Goal: Task Accomplishment & Management: Complete application form

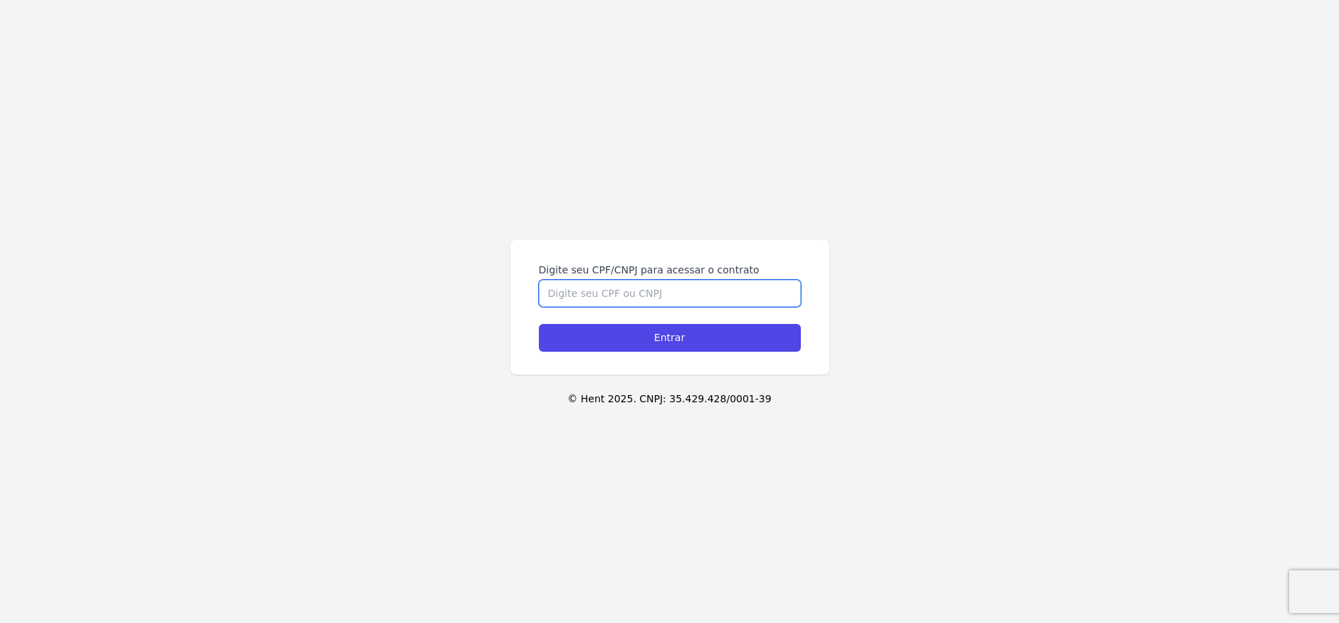
click at [621, 281] on input "Digite seu CPF/CNPJ para acessar o contrato" at bounding box center [670, 293] width 262 height 27
type input "52532696818"
click at [539, 324] on input "Entrar" at bounding box center [670, 338] width 262 height 28
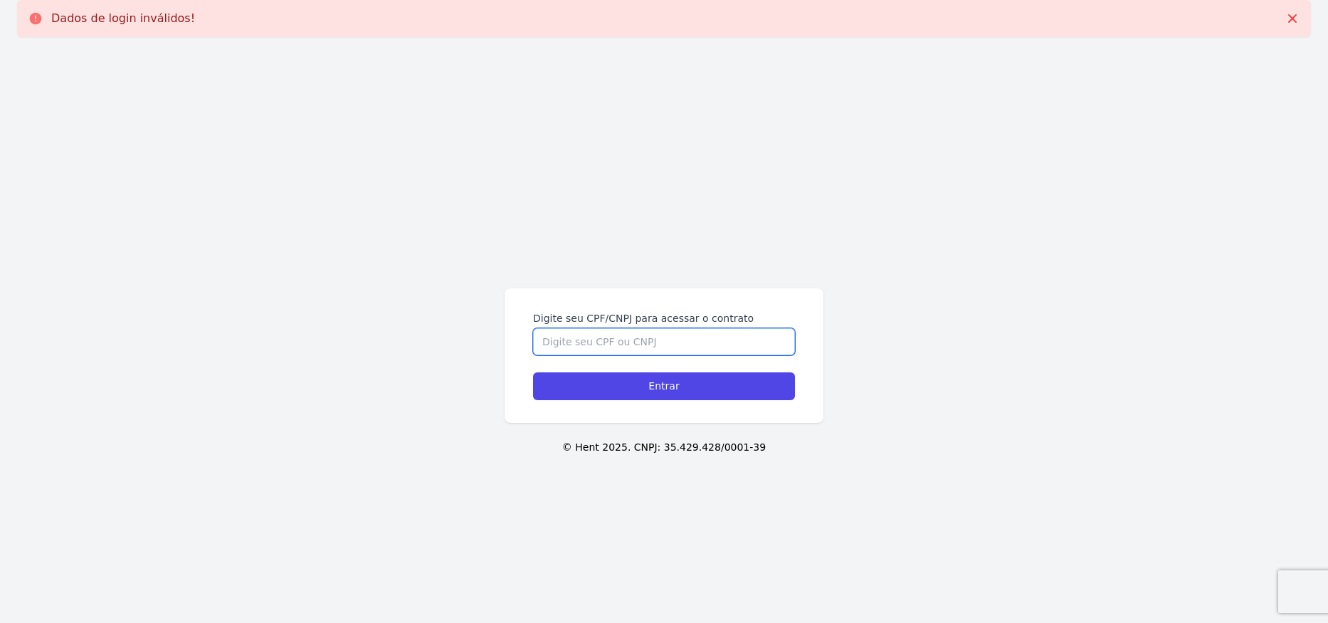
click at [609, 332] on input "Digite seu CPF/CNPJ para acessar o contrato" at bounding box center [664, 341] width 262 height 27
type input "52532696818"
click at [533, 372] on input "Entrar" at bounding box center [664, 386] width 262 height 28
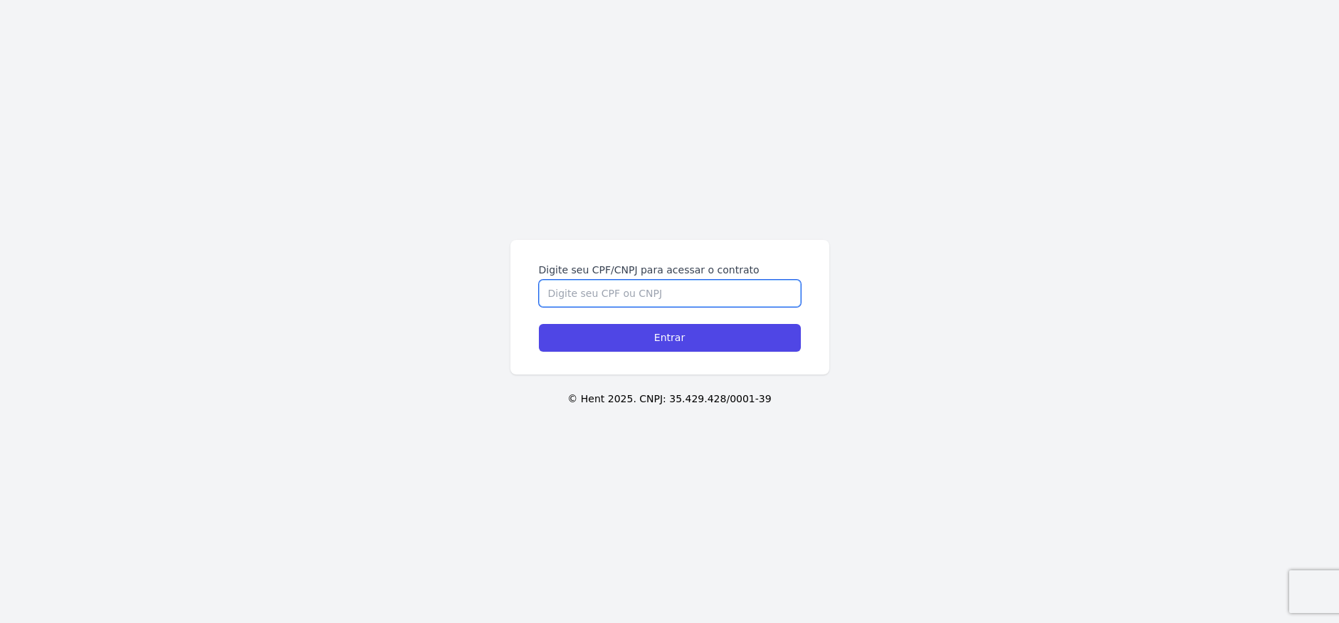
click at [591, 295] on input "Digite seu CPF/CNPJ para acessar o contrato" at bounding box center [670, 293] width 262 height 27
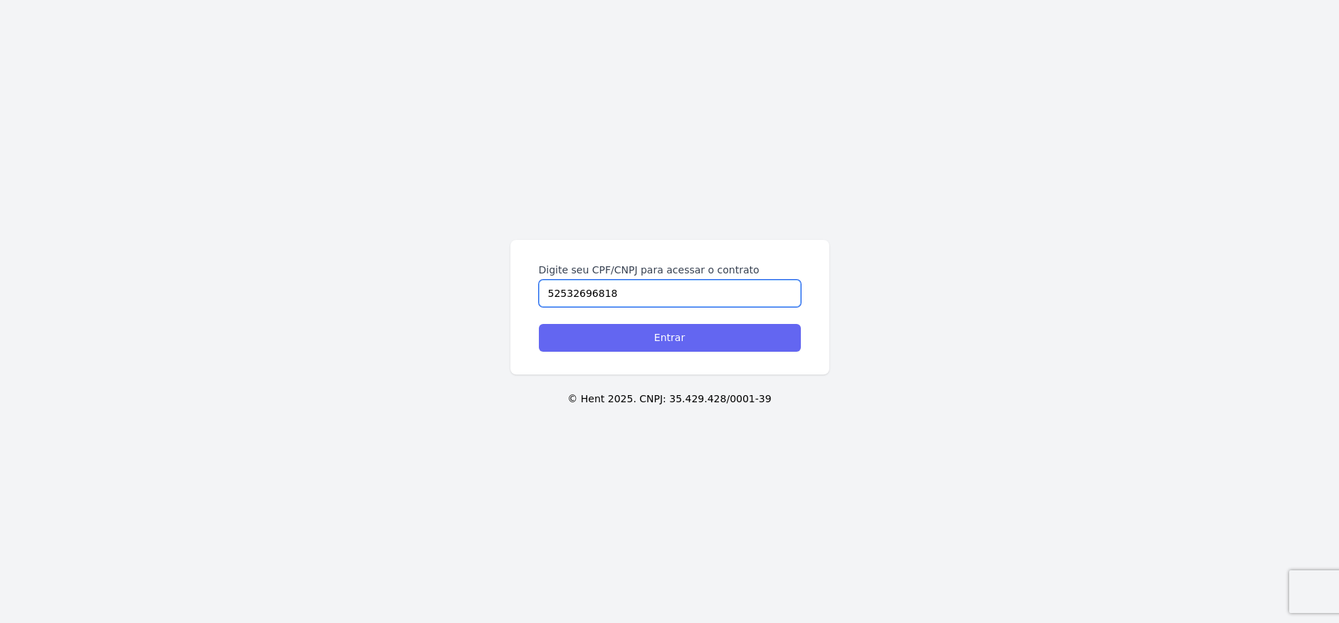
type input "52532696818"
click at [702, 342] on input "Entrar" at bounding box center [670, 338] width 262 height 28
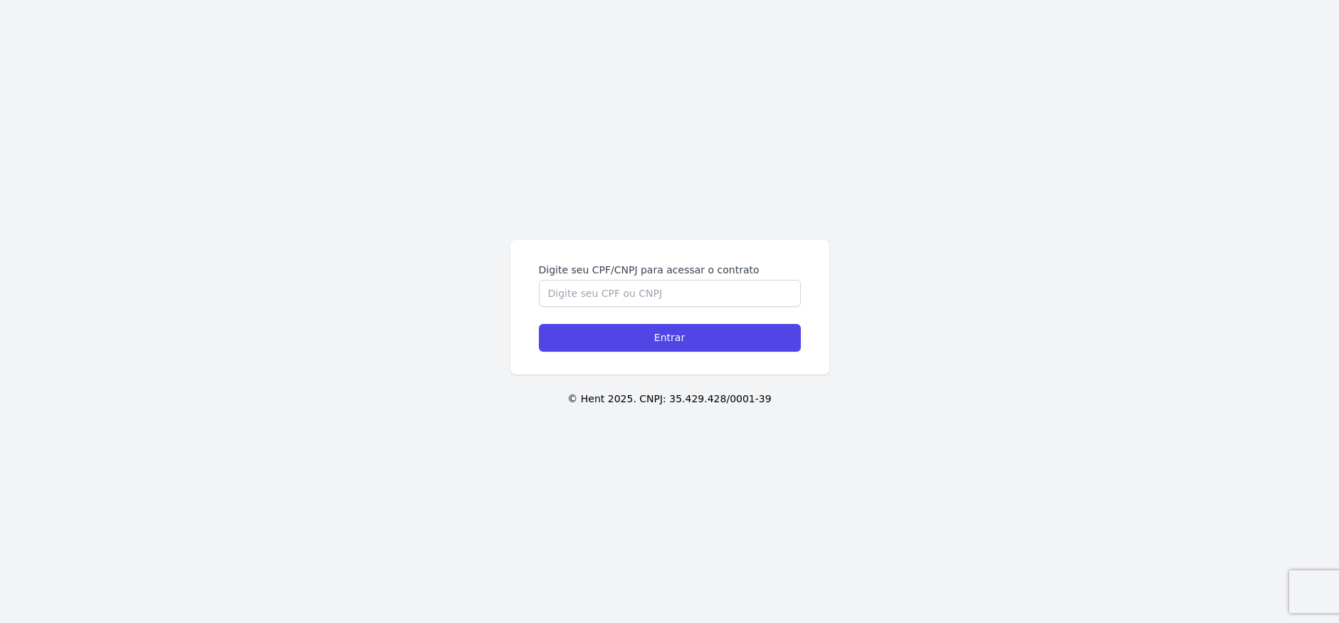
click at [417, 26] on div "Digite seu CPF/CNPJ para acessar o contrato Entrar © Hent 2025. CNPJ: 35.429.42…" at bounding box center [669, 311] width 1339 height 623
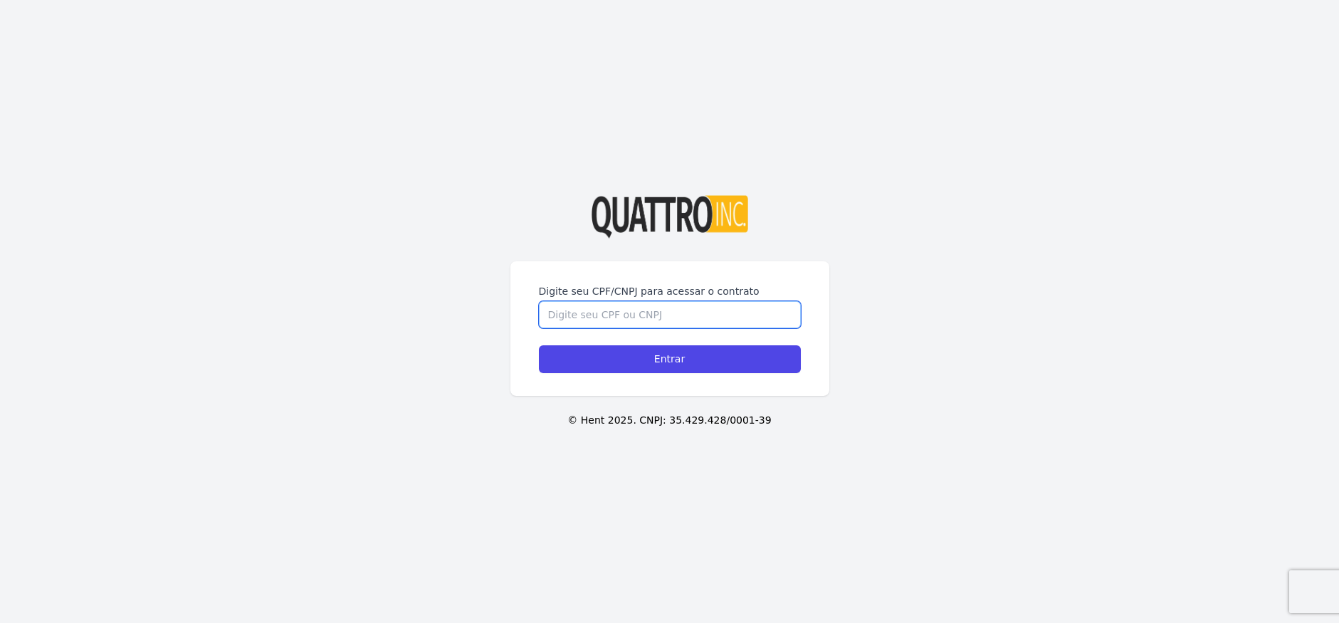
click at [639, 315] on input "Digite seu CPF/CNPJ para acessar o contrato" at bounding box center [670, 314] width 262 height 27
type input "52532696818"
click at [539, 345] on input "Entrar" at bounding box center [670, 359] width 262 height 28
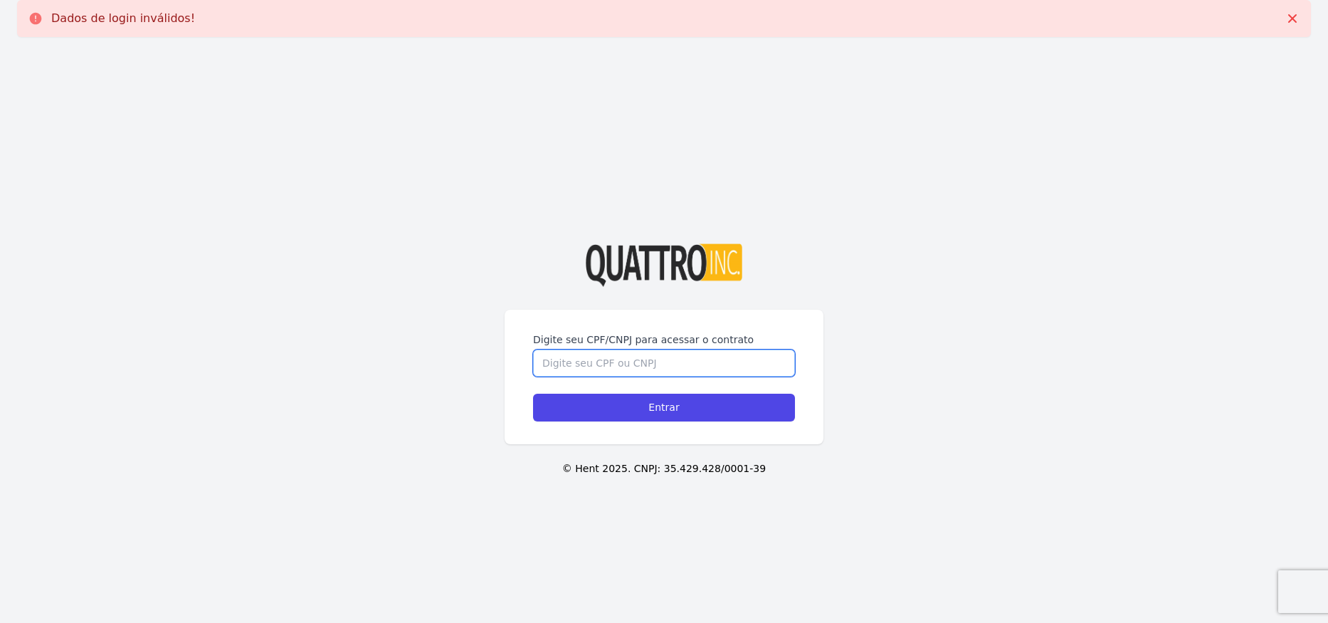
click at [595, 367] on input "Digite seu CPF/CNPJ para acessar o contrato" at bounding box center [664, 362] width 262 height 27
type input "52532696818"
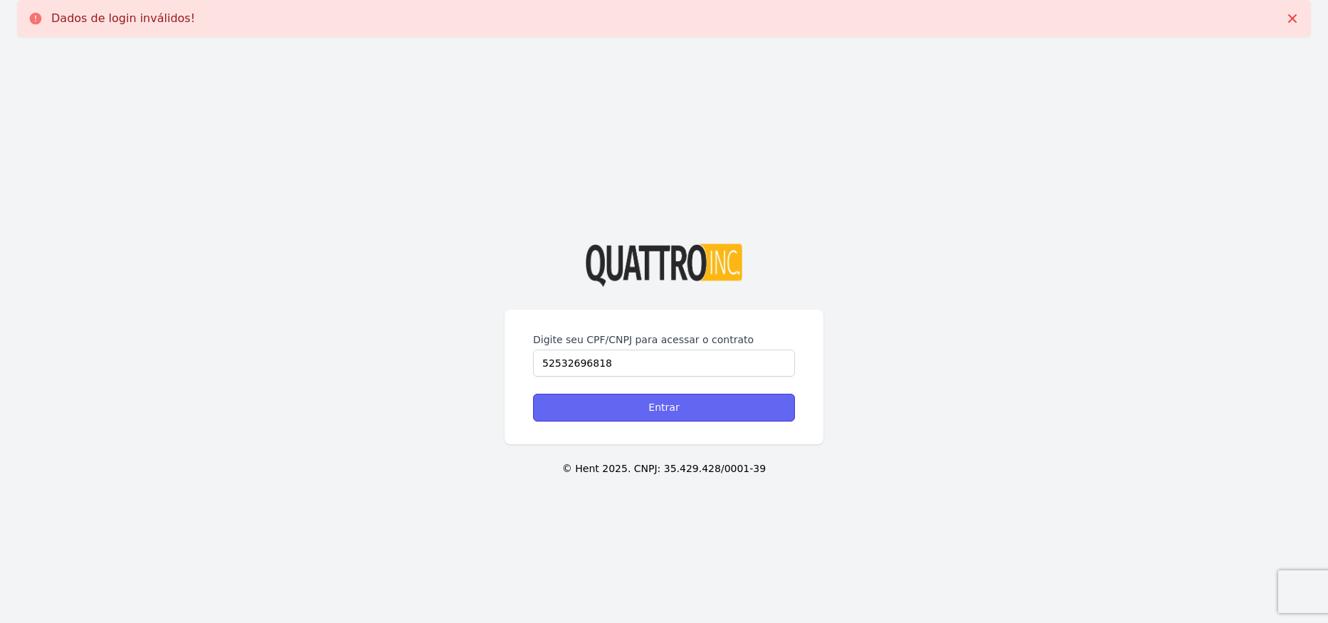
click at [667, 407] on input "Entrar" at bounding box center [664, 408] width 262 height 28
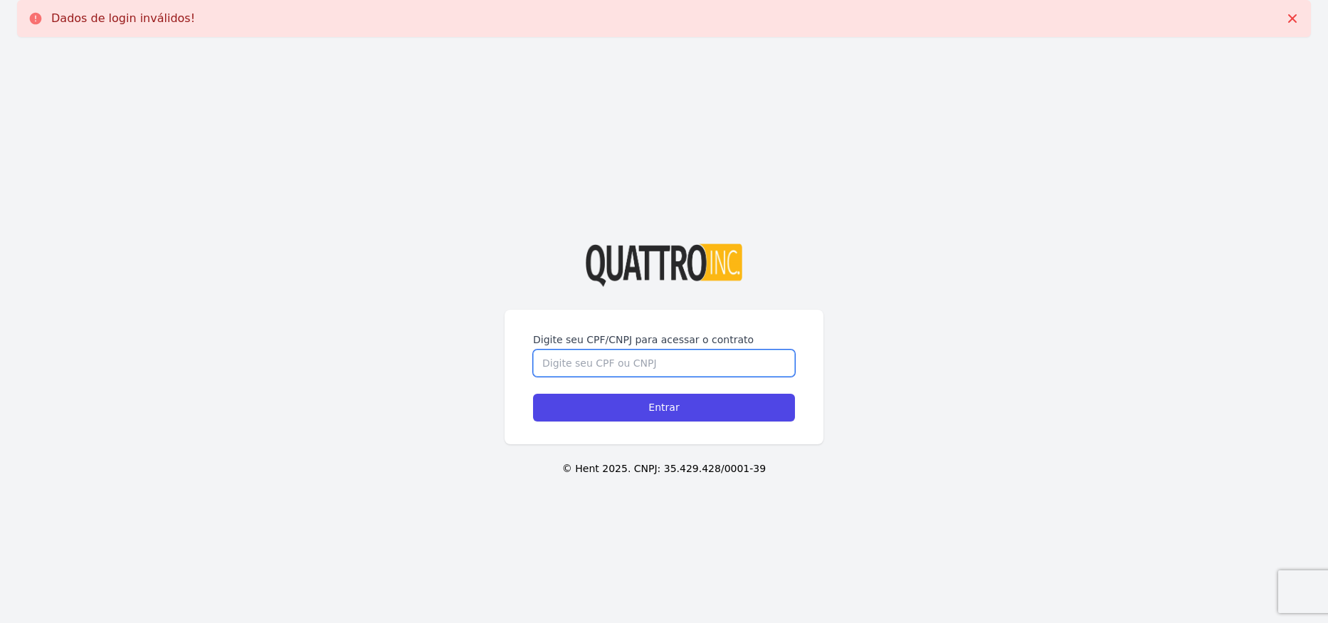
click at [562, 357] on input "Digite seu CPF/CNPJ para acessar o contrato" at bounding box center [664, 362] width 262 height 27
type input "14606133848"
click at [533, 394] on input "Entrar" at bounding box center [664, 408] width 262 height 28
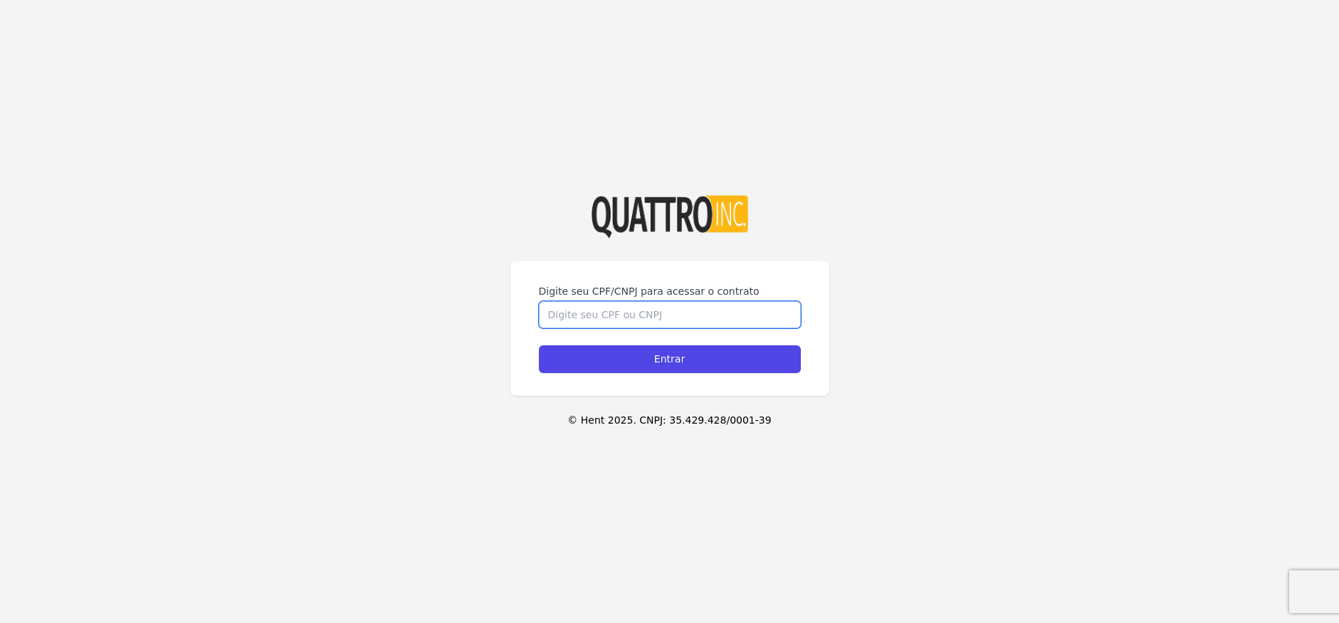
click at [722, 317] on input "Digite seu CPF/CNPJ para acessar o contrato" at bounding box center [670, 314] width 262 height 27
type input "52532696818"
click at [539, 345] on input "Entrar" at bounding box center [670, 359] width 262 height 28
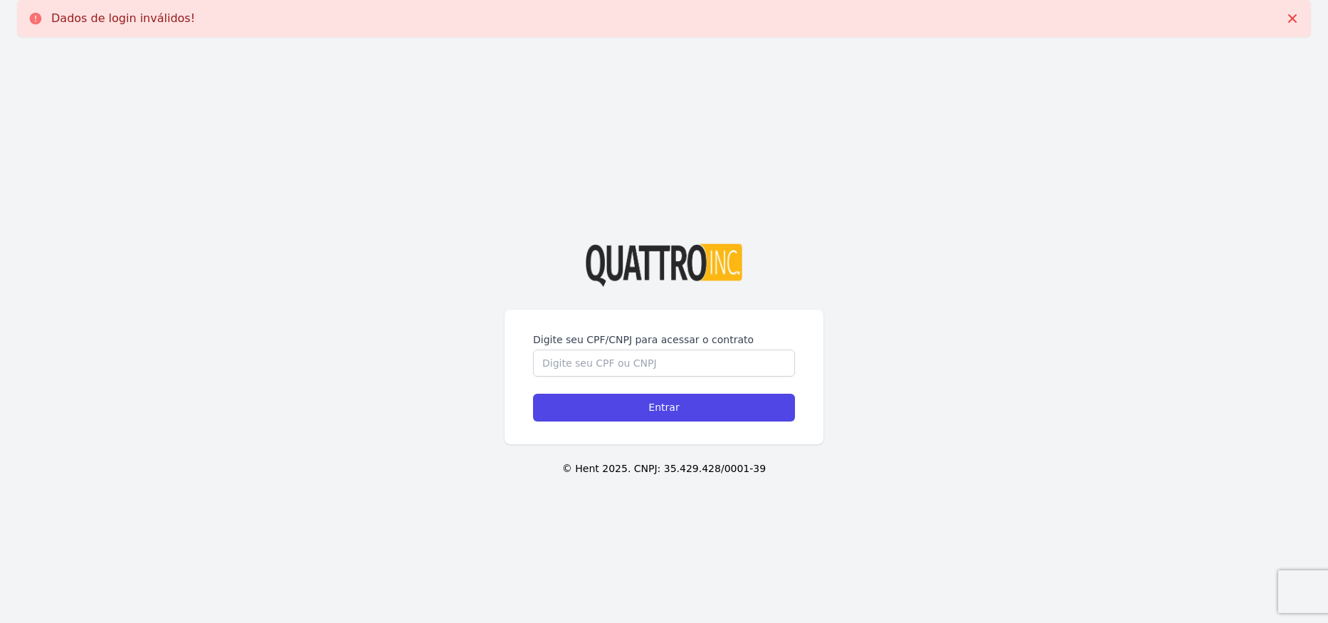
click at [751, 130] on div "Digite seu CPF/CNPJ para acessar o contrato Entrar © Hent 2025. CNPJ: 35.429.42…" at bounding box center [664, 359] width 1328 height 623
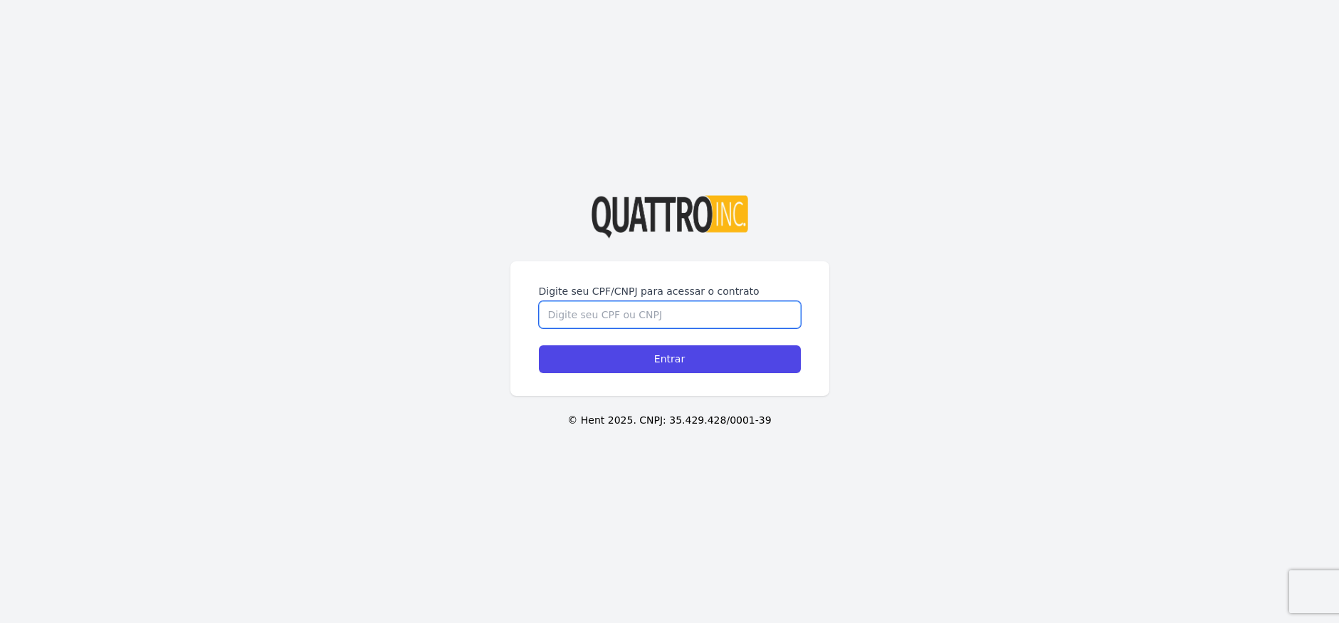
click at [615, 320] on input "Digite seu CPF/CNPJ para acessar o contrato" at bounding box center [670, 314] width 262 height 27
type input "52532696818"
click at [539, 345] on input "Entrar" at bounding box center [670, 359] width 262 height 28
click at [729, 312] on input "Digite seu CPF/CNPJ para acessar o contrato" at bounding box center [670, 314] width 262 height 27
click at [539, 345] on input "Entrar" at bounding box center [670, 359] width 262 height 28
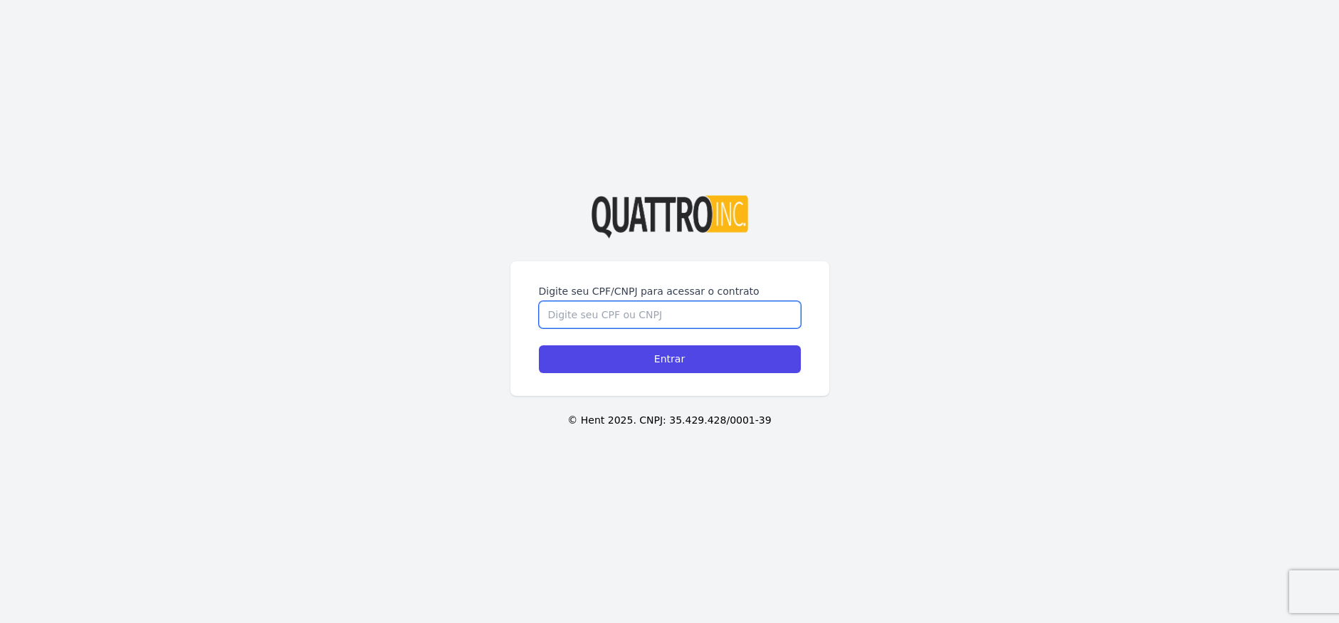
click at [729, 313] on input "Digite seu CPF/CNPJ para acessar o contrato" at bounding box center [670, 314] width 262 height 27
type input "11"
click at [539, 345] on input "Entrar" at bounding box center [670, 359] width 262 height 28
click at [759, 507] on div "Digite seu CPF/CNPJ para acessar o contrato Entrar © Hent 2025. CNPJ: 35.429.42…" at bounding box center [669, 311] width 1339 height 623
